Goal: Information Seeking & Learning: Learn about a topic

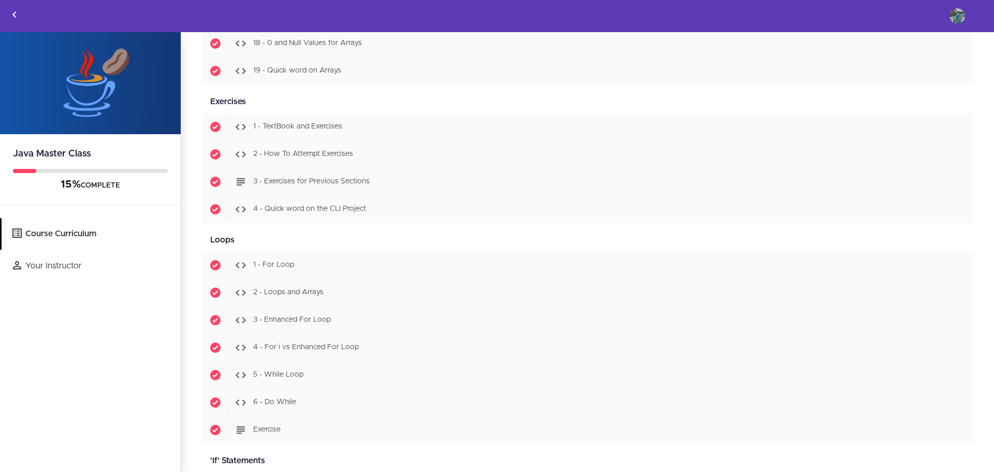
scroll to position [1398, 0]
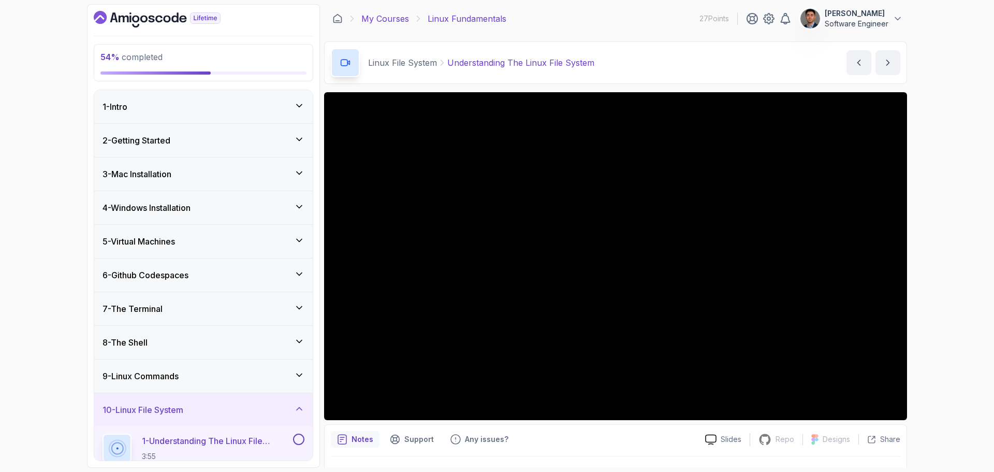
click at [377, 19] on link "My Courses" at bounding box center [385, 18] width 48 height 12
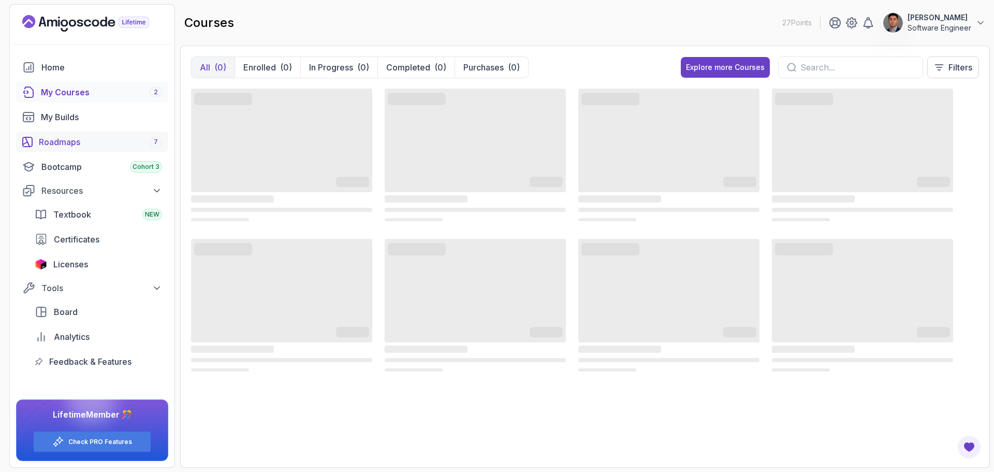
click at [64, 142] on div "Roadmaps 7" at bounding box center [100, 142] width 123 height 12
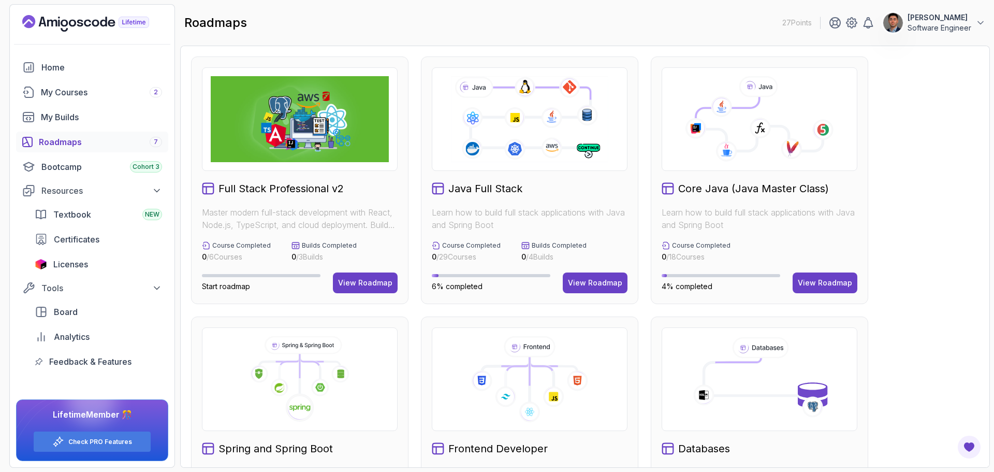
click at [433, 36] on div "roadmaps 27 Points Ruben Contreras Software Engineer" at bounding box center [585, 22] width 810 height 37
click at [584, 286] on div "View Roadmap" at bounding box center [595, 283] width 54 height 10
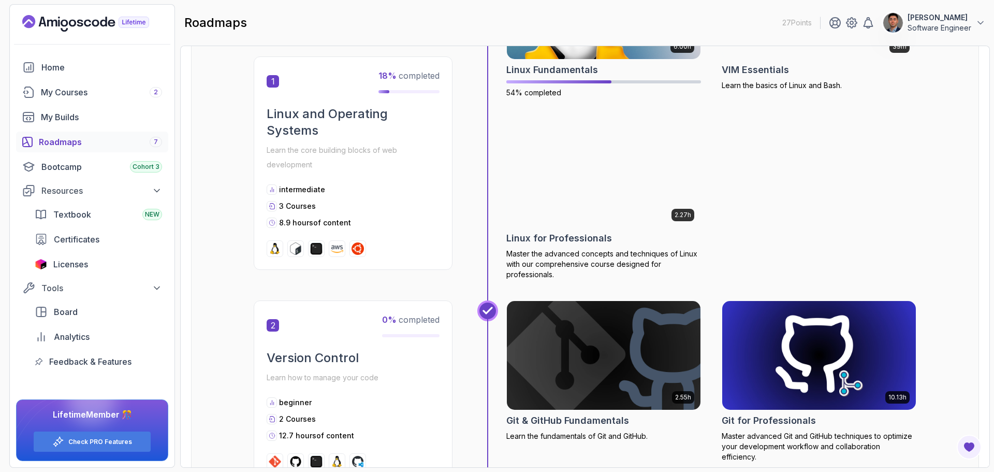
scroll to position [414, 0]
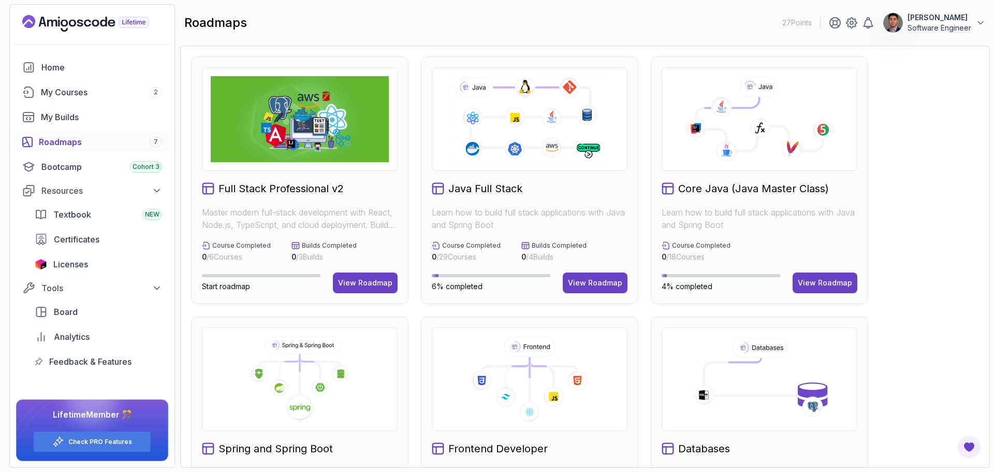
click at [720, 150] on icon at bounding box center [726, 151] width 21 height 21
click at [827, 280] on div "View Roadmap" at bounding box center [825, 283] width 54 height 10
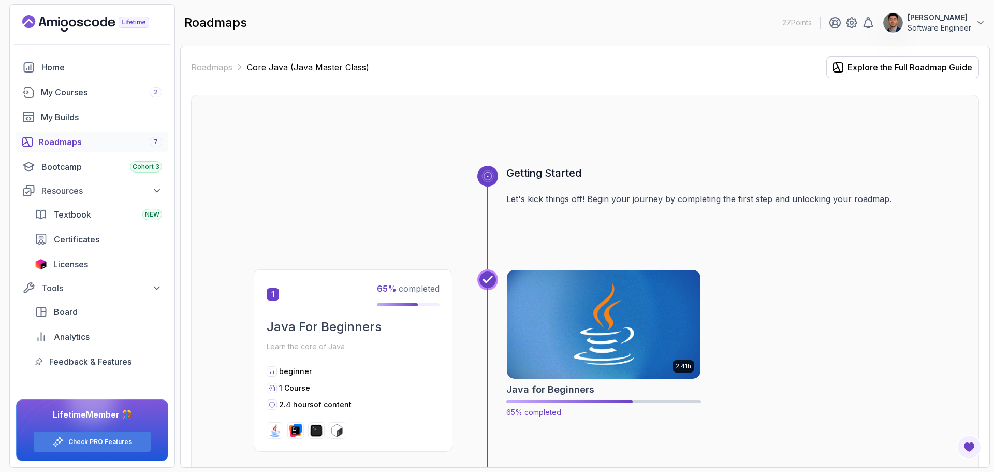
click at [624, 339] on img at bounding box center [604, 324] width 204 height 114
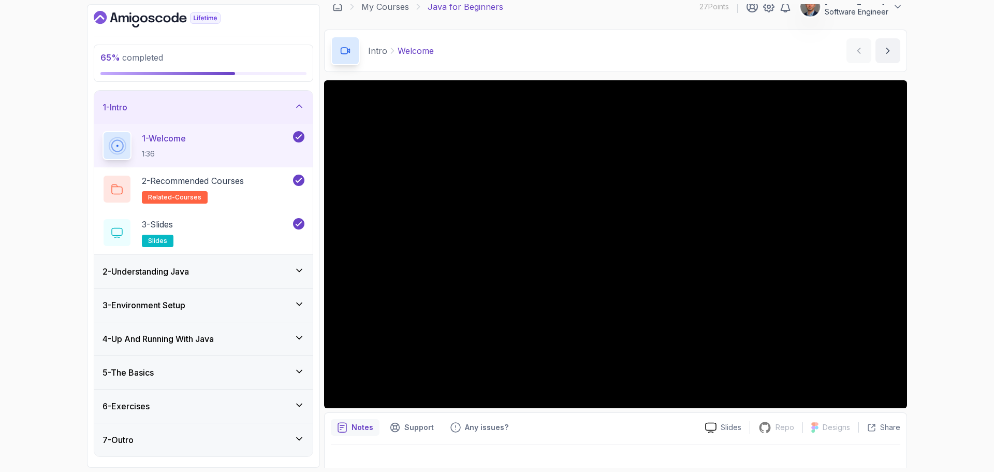
scroll to position [24, 0]
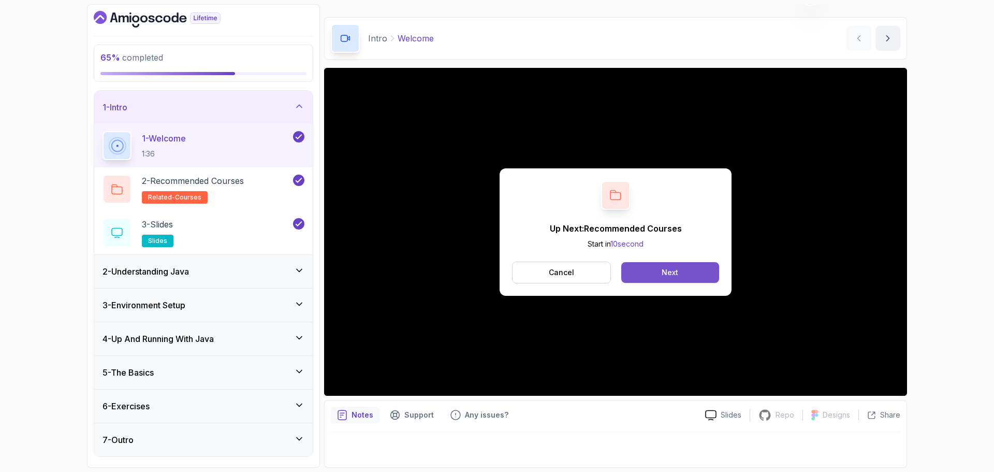
click at [717, 263] on div "Cancel Next" at bounding box center [615, 273] width 207 height 22
click at [704, 271] on button "Next" at bounding box center [670, 272] width 98 height 21
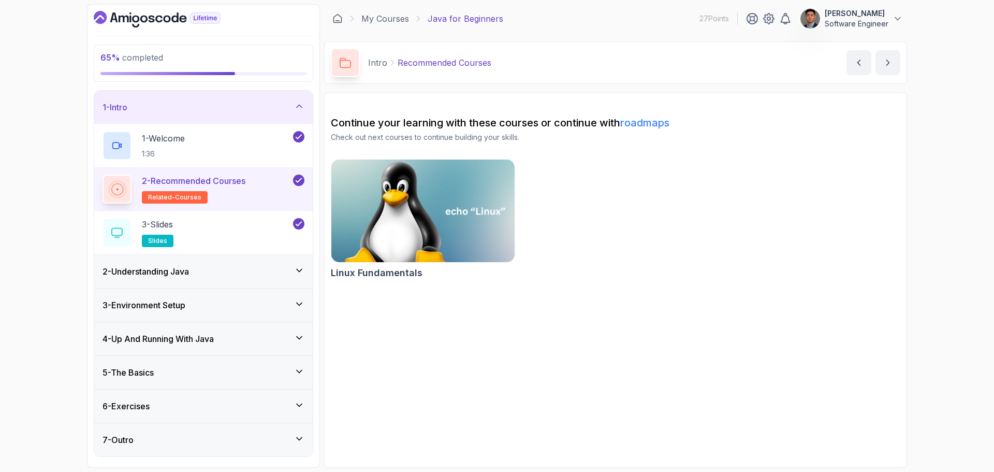
click at [379, 236] on img at bounding box center [423, 211] width 193 height 108
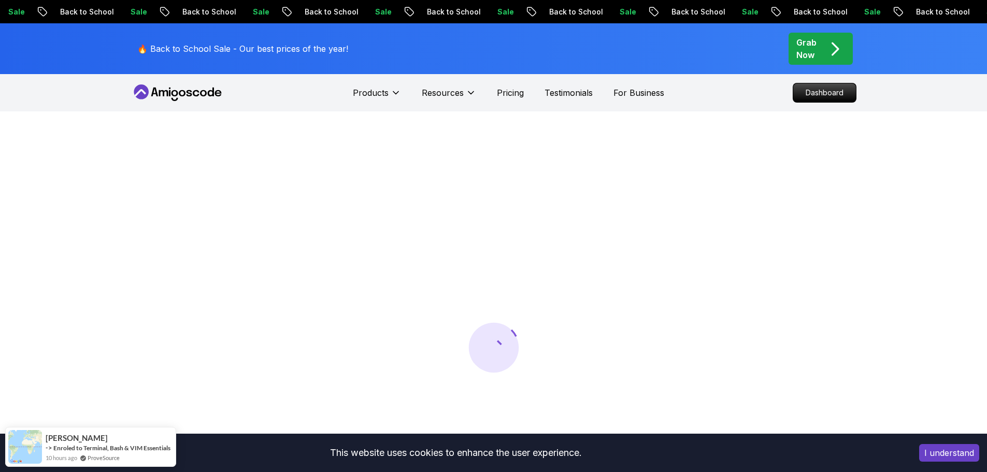
click at [956, 455] on button "I understand" at bounding box center [949, 453] width 60 height 18
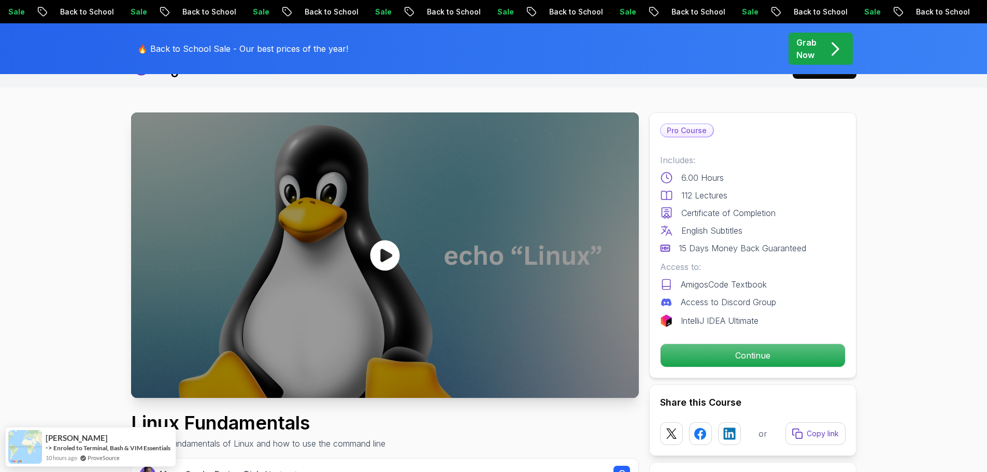
scroll to position [104, 0]
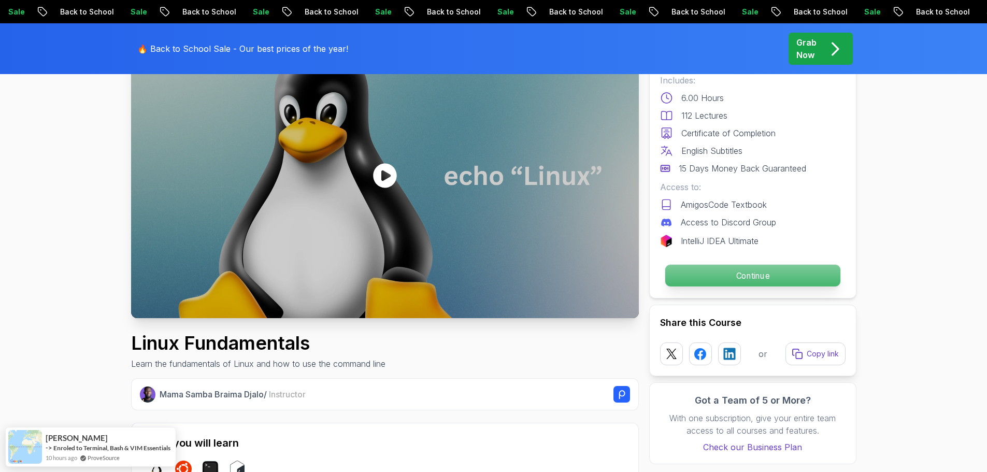
click at [722, 266] on p "Continue" at bounding box center [751, 276] width 175 height 22
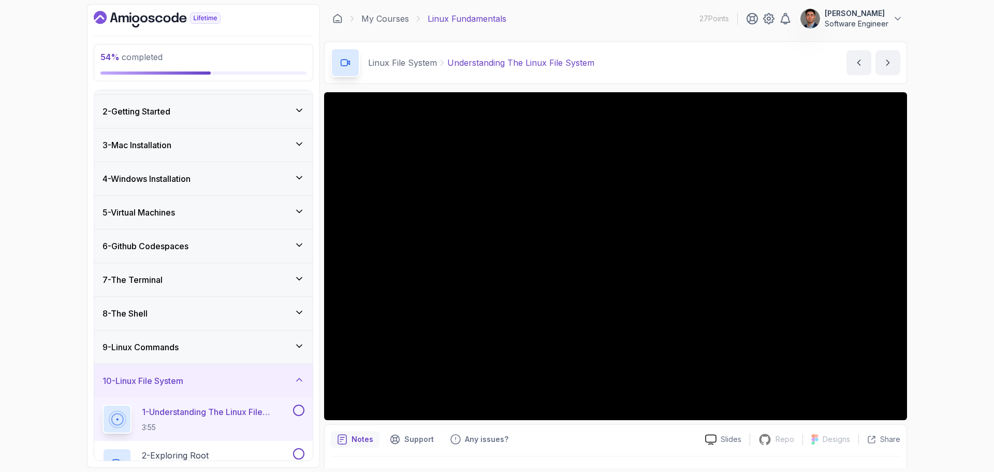
scroll to position [104, 0]
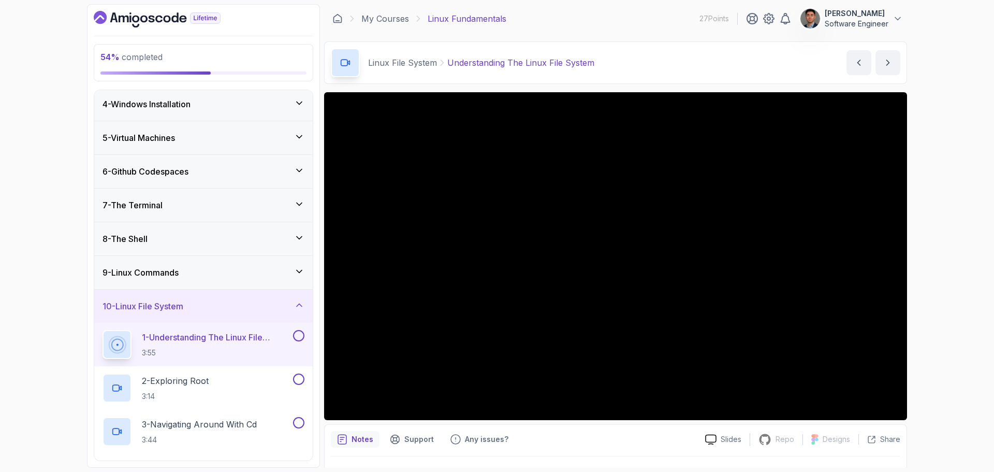
click at [940, 367] on div "54 % completed 1 - Intro 2 - Getting Started 3 - Mac Installation 4 - Windows I…" at bounding box center [497, 236] width 994 height 472
drag, startPoint x: 324, startPoint y: 315, endPoint x: 935, endPoint y: 354, distance: 611.8
click at [935, 354] on div "54 % completed 1 - Intro 2 - Getting Started 3 - Mac Installation 4 - Windows I…" at bounding box center [497, 236] width 994 height 472
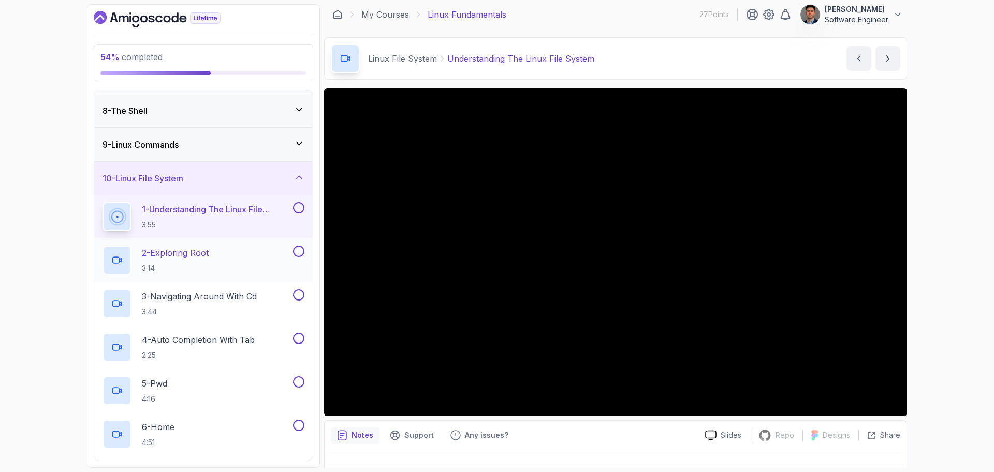
scroll to position [0, 0]
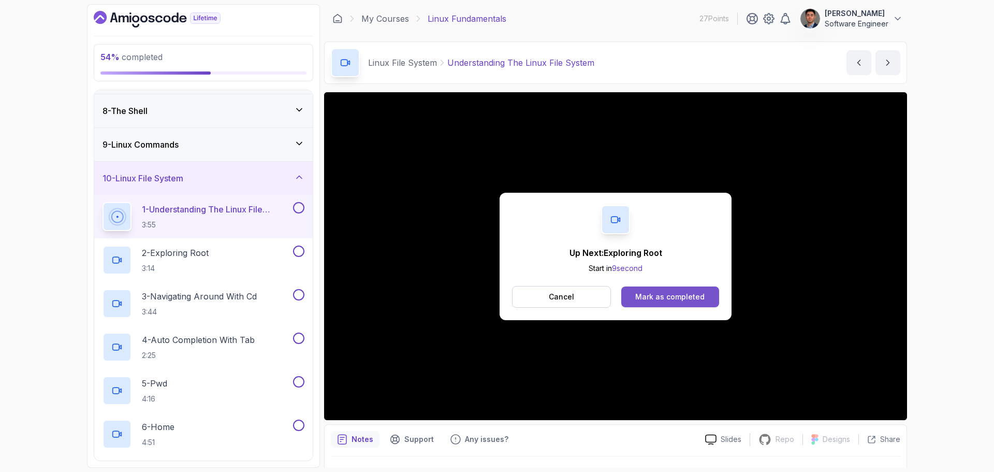
click at [647, 300] on div "Mark as completed" at bounding box center [669, 297] width 69 height 10
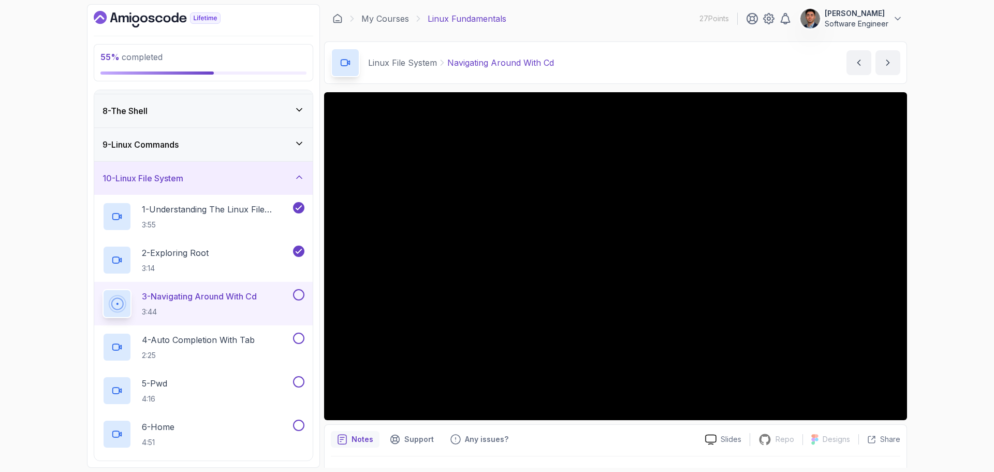
click at [844, 19] on p "Software Engineer" at bounding box center [857, 24] width 64 height 10
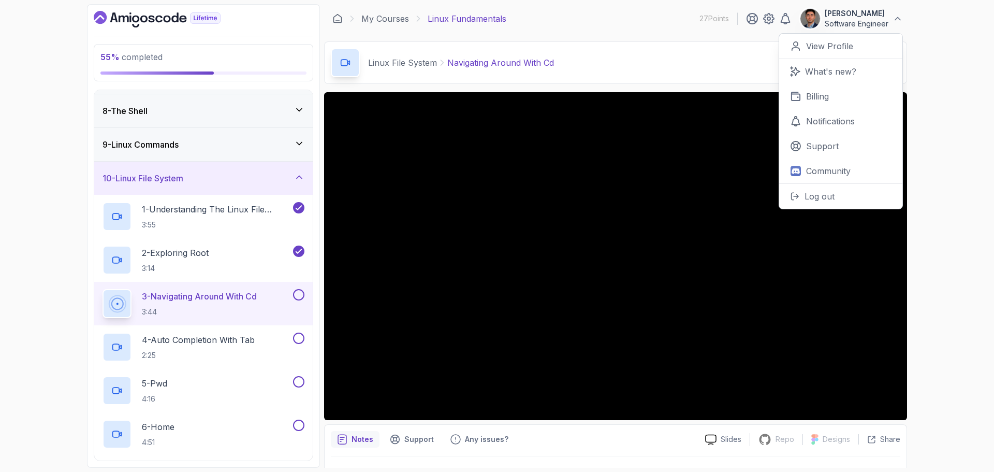
click at [844, 19] on p "Software Engineer" at bounding box center [857, 24] width 64 height 10
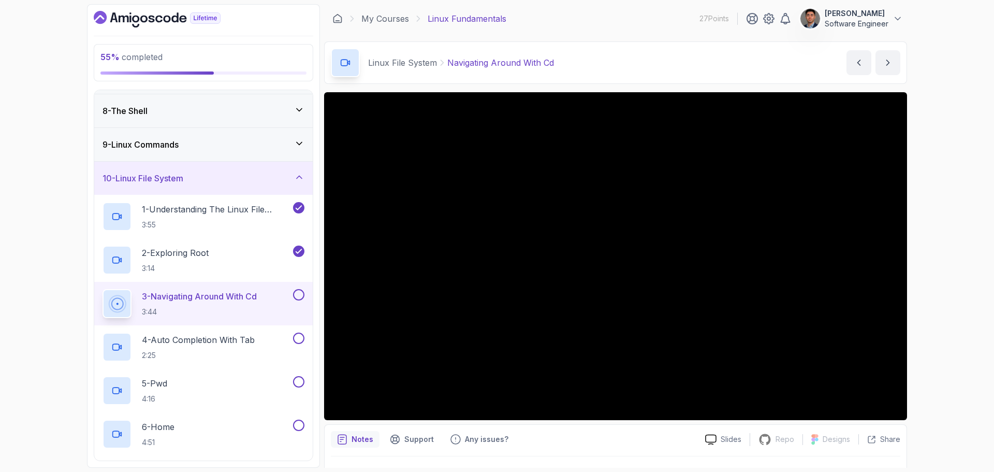
click at [844, 19] on p "Software Engineer" at bounding box center [857, 24] width 64 height 10
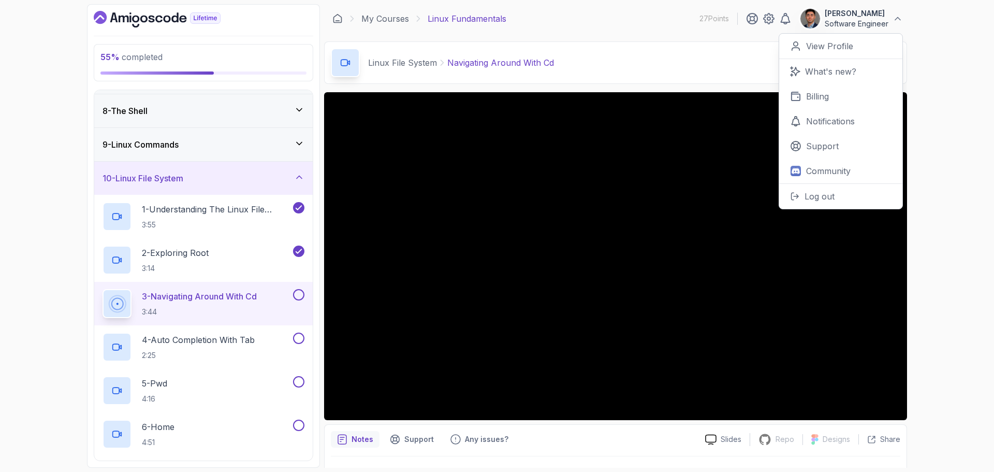
click at [844, 19] on p "Software Engineer" at bounding box center [857, 24] width 64 height 10
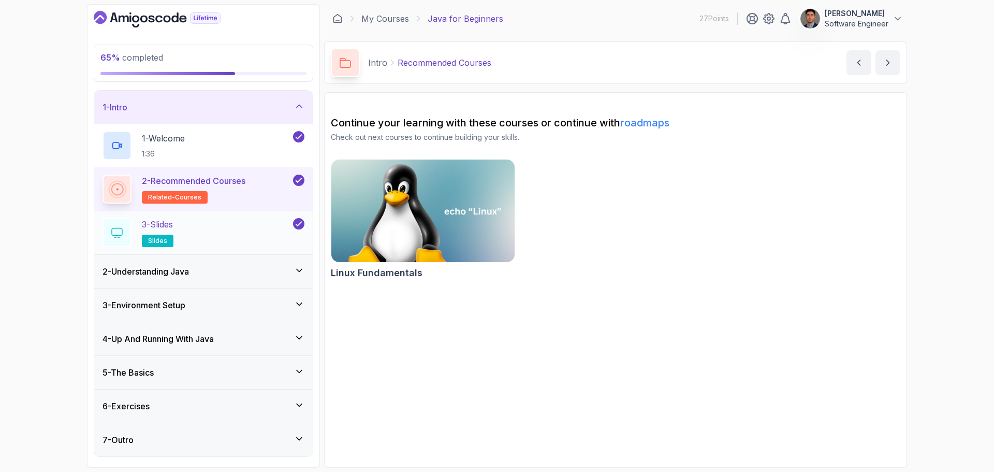
click at [198, 217] on div "3 - Slides slides" at bounding box center [203, 233] width 219 height 44
click at [208, 224] on div "3 - Slides slides" at bounding box center [197, 232] width 189 height 29
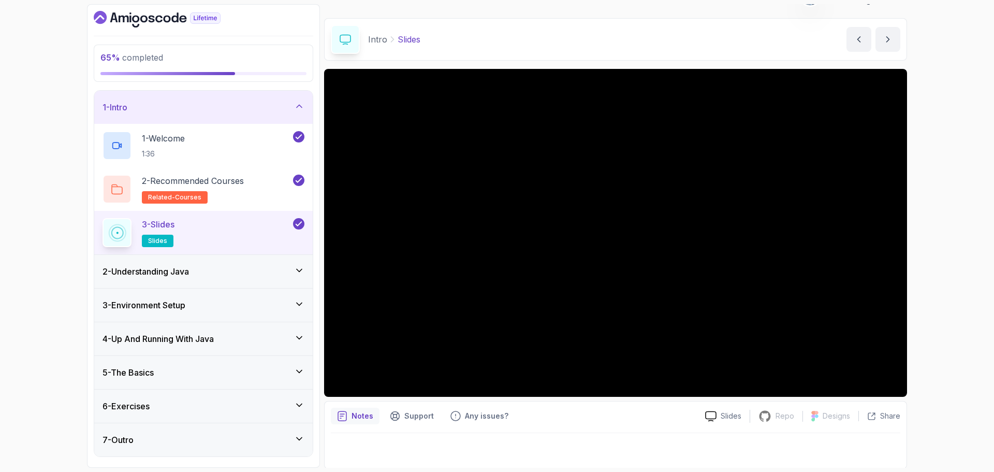
scroll to position [24, 0]
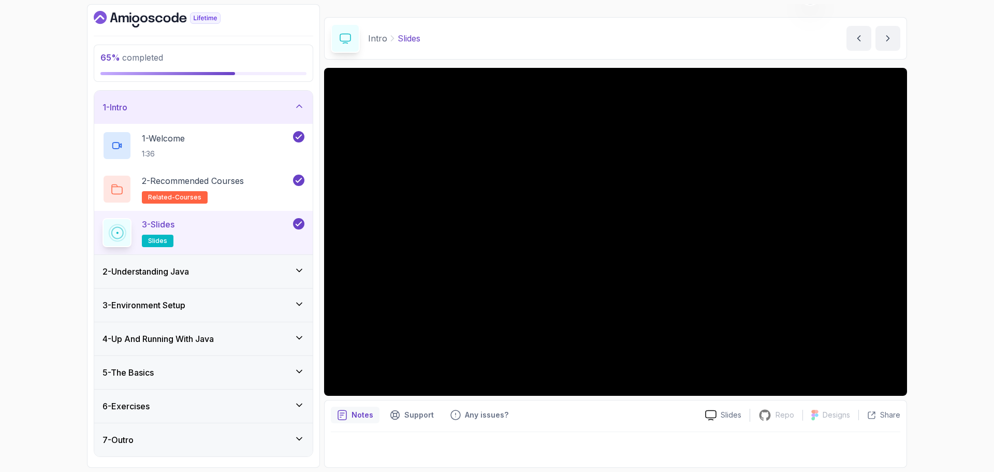
click at [248, 275] on div "2 - Understanding Java" at bounding box center [204, 271] width 202 height 12
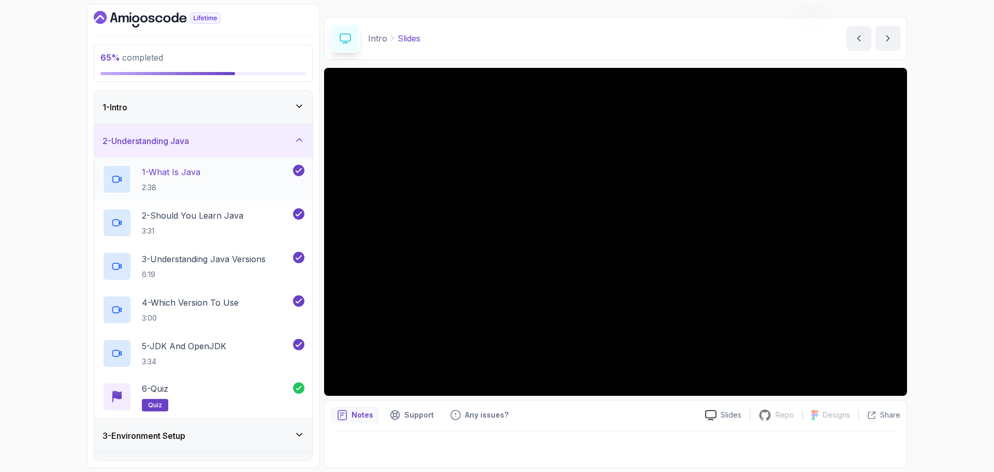
click at [183, 175] on p "1 - What Is Java" at bounding box center [171, 172] width 59 height 12
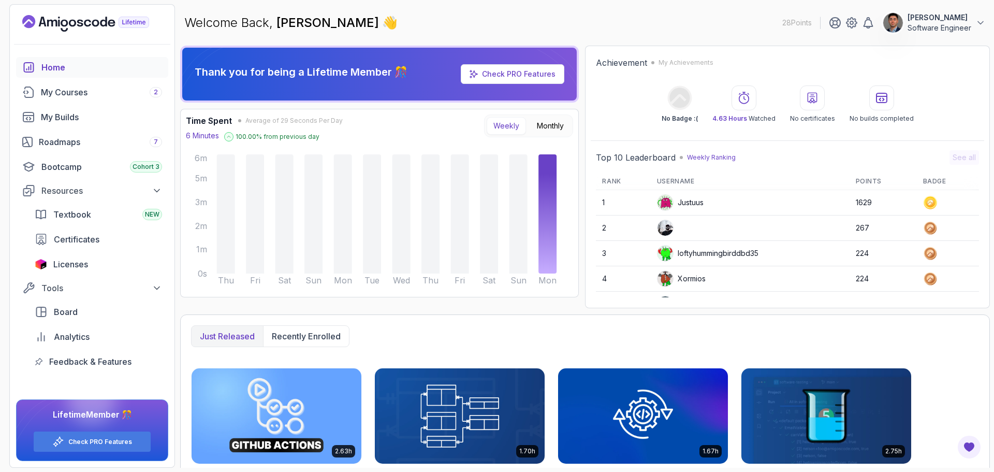
click at [693, 157] on p "Weekly Ranking" at bounding box center [711, 157] width 49 height 8
